Goal: Transaction & Acquisition: Purchase product/service

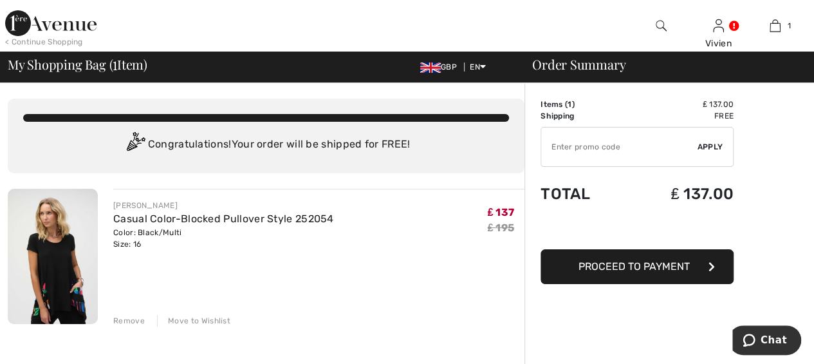
click at [52, 262] on img at bounding box center [53, 256] width 90 height 135
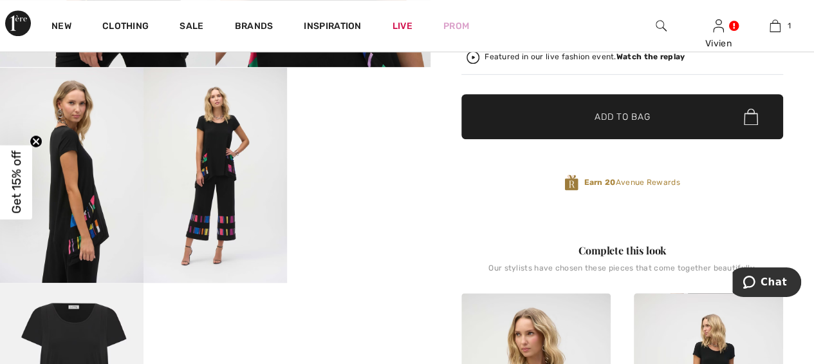
scroll to position [343, 0]
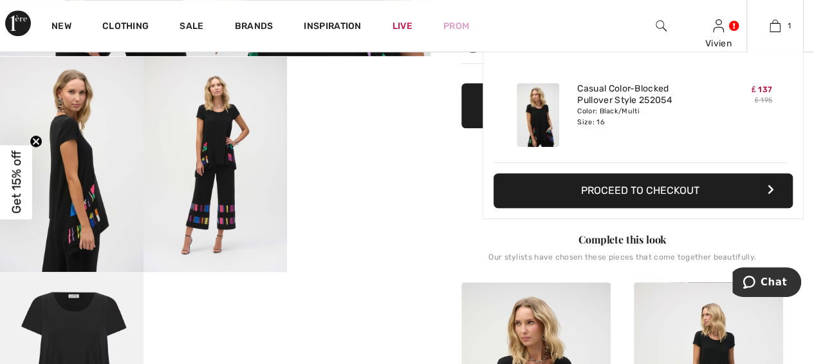
click at [663, 183] on button "Proceed to Checkout" at bounding box center [643, 190] width 299 height 35
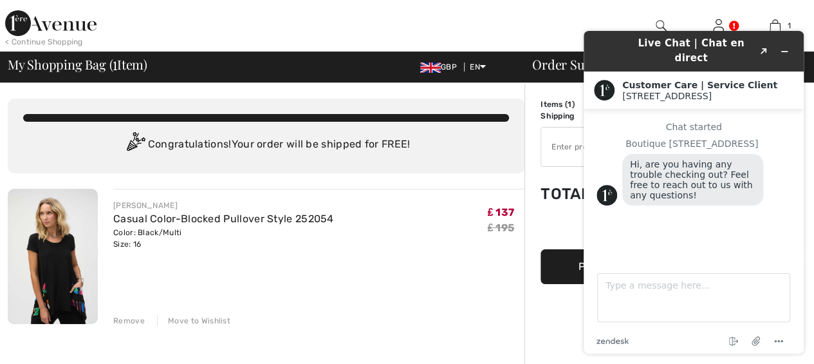
click at [455, 5] on div at bounding box center [306, 26] width 408 height 52
